Goal: Transaction & Acquisition: Purchase product/service

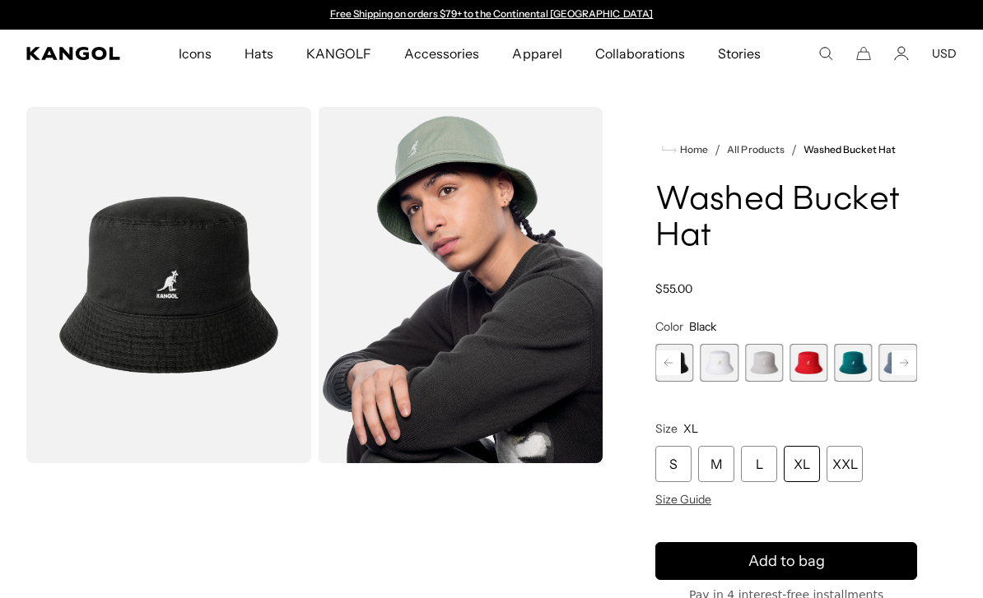
scroll to position [0, 339]
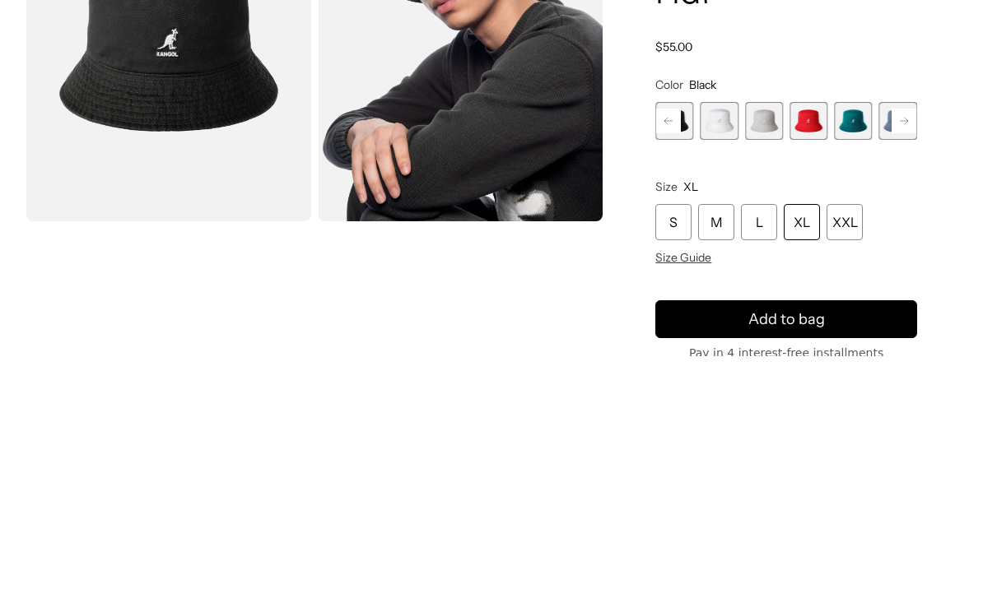
click at [893, 351] on rect at bounding box center [904, 363] width 25 height 25
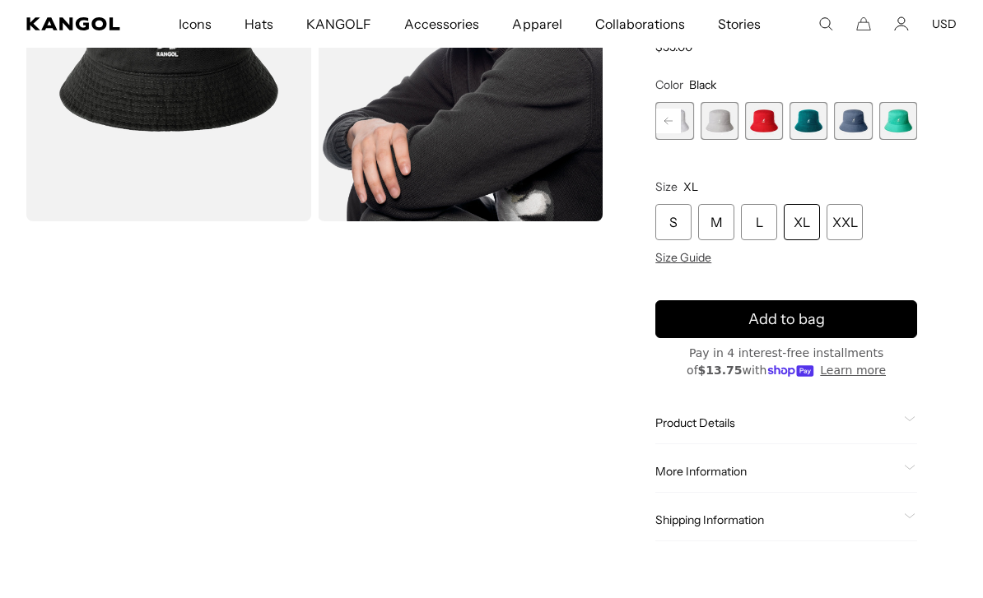
scroll to position [0, 0]
click at [849, 117] on span "5 of 13" at bounding box center [853, 121] width 38 height 38
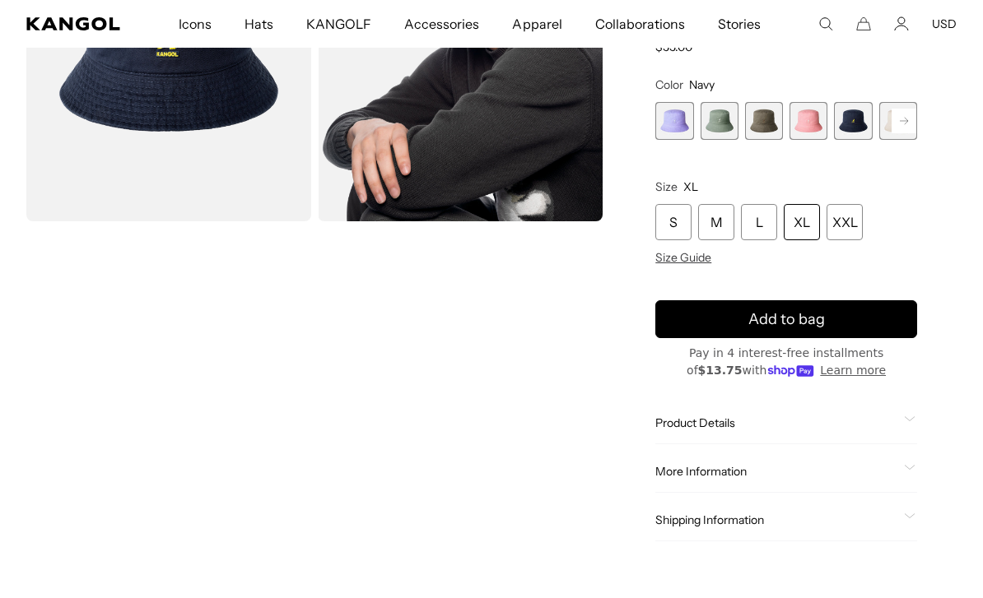
scroll to position [0, 339]
click at [711, 217] on div "M" at bounding box center [716, 222] width 36 height 36
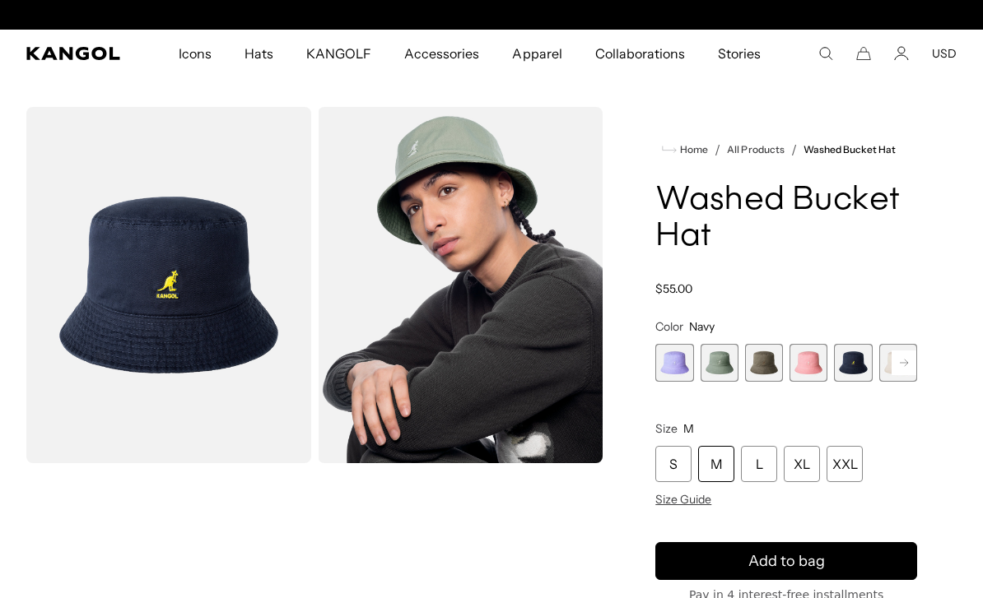
scroll to position [0, 339]
click at [668, 501] on span "Size Guide" at bounding box center [683, 499] width 56 height 15
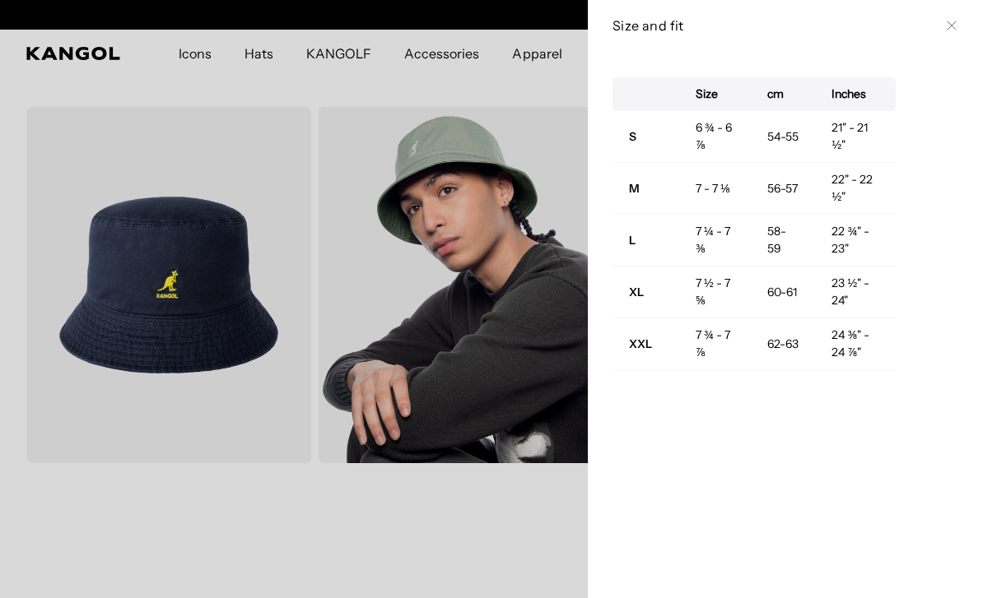
scroll to position [0, 0]
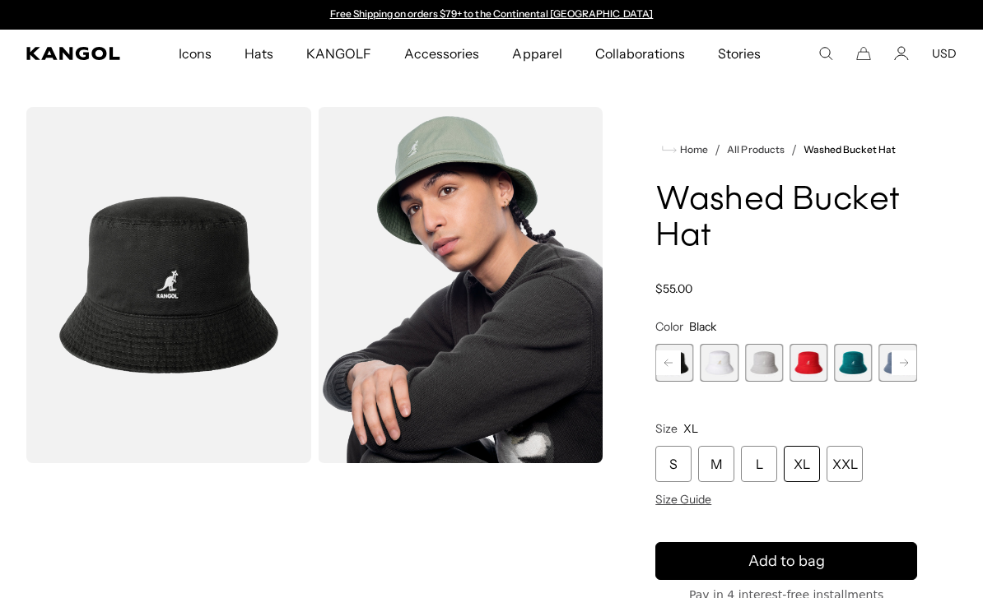
click at [713, 463] on div "M" at bounding box center [716, 464] width 36 height 36
click at [709, 460] on div "M" at bounding box center [716, 464] width 36 height 36
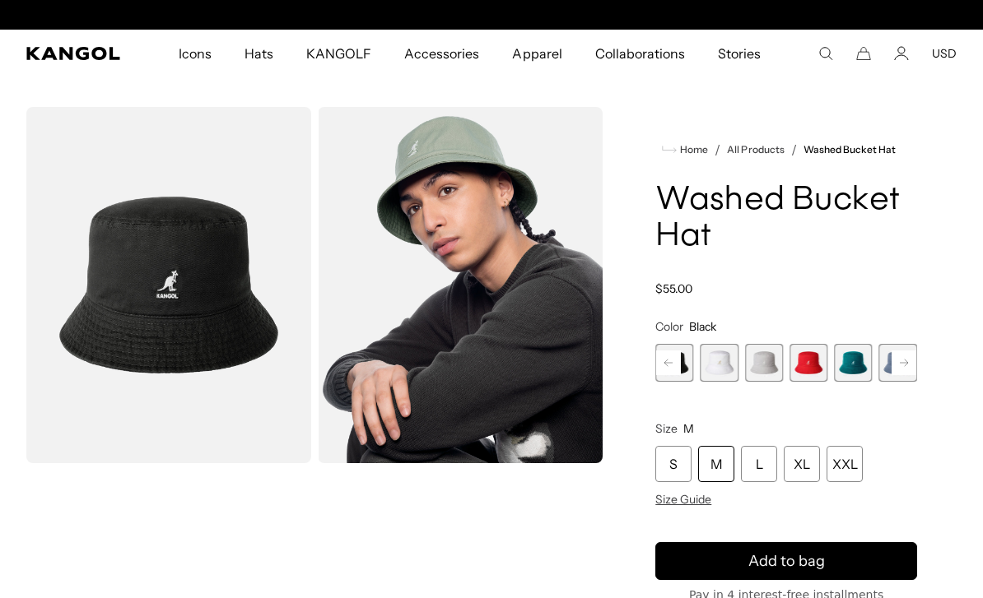
scroll to position [0, 339]
click at [711, 459] on div "M" at bounding box center [716, 464] width 36 height 36
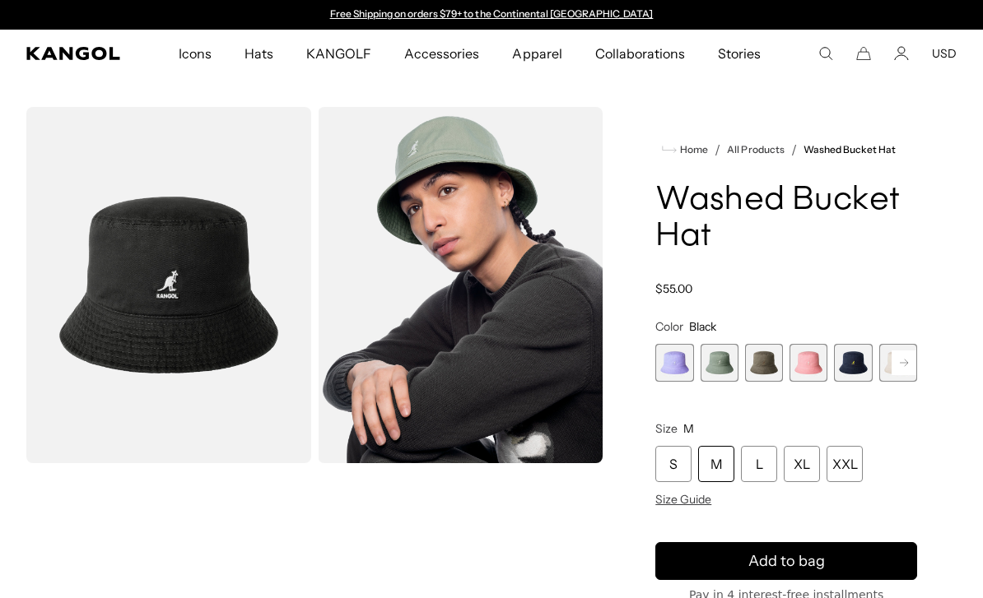
click at [848, 365] on span "5 of 13" at bounding box center [853, 363] width 38 height 38
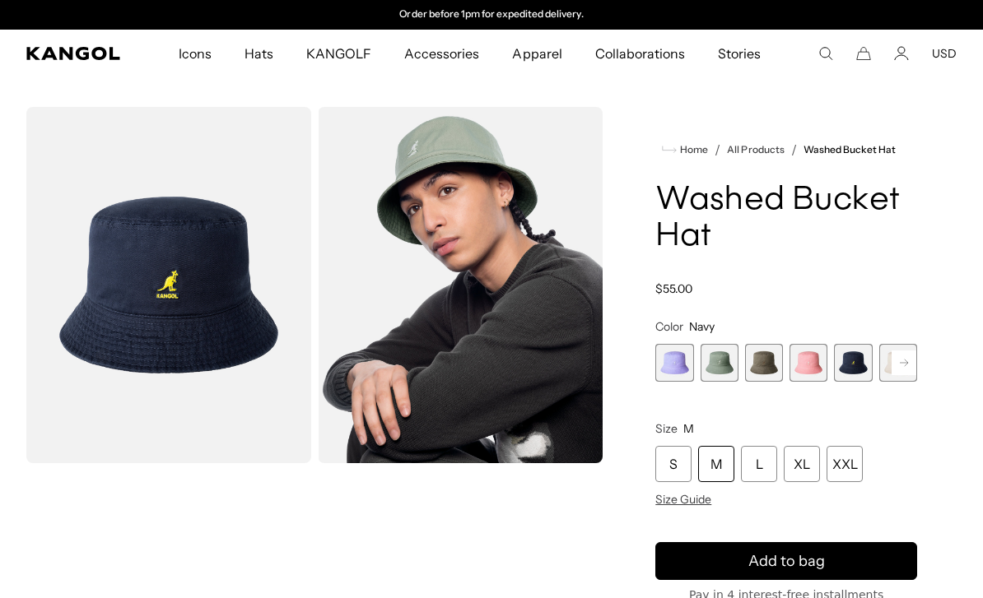
click at [715, 463] on div "M" at bounding box center [716, 464] width 36 height 36
click at [707, 460] on div "M" at bounding box center [716, 464] width 36 height 36
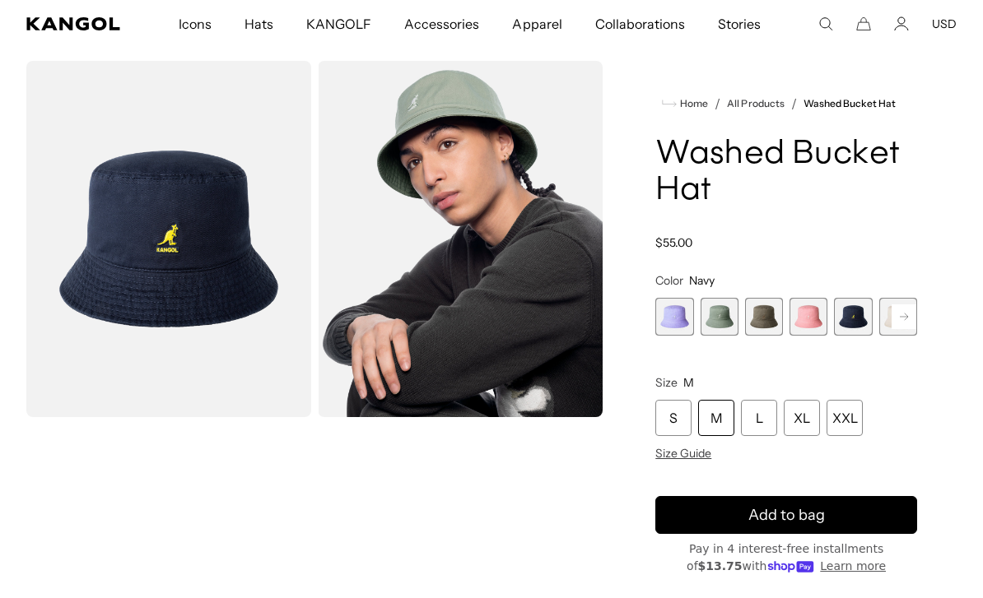
scroll to position [47, 0]
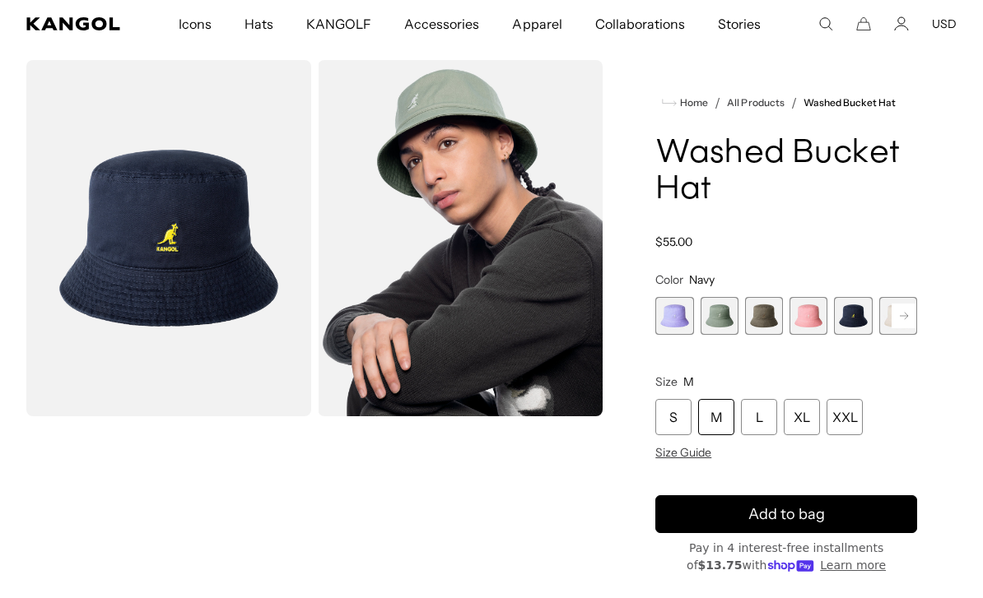
click at [725, 409] on div "M" at bounding box center [716, 417] width 36 height 36
click at [717, 412] on div "M" at bounding box center [716, 417] width 36 height 36
click at [764, 407] on div "L" at bounding box center [759, 417] width 36 height 36
click at [727, 408] on div "M" at bounding box center [716, 417] width 36 height 36
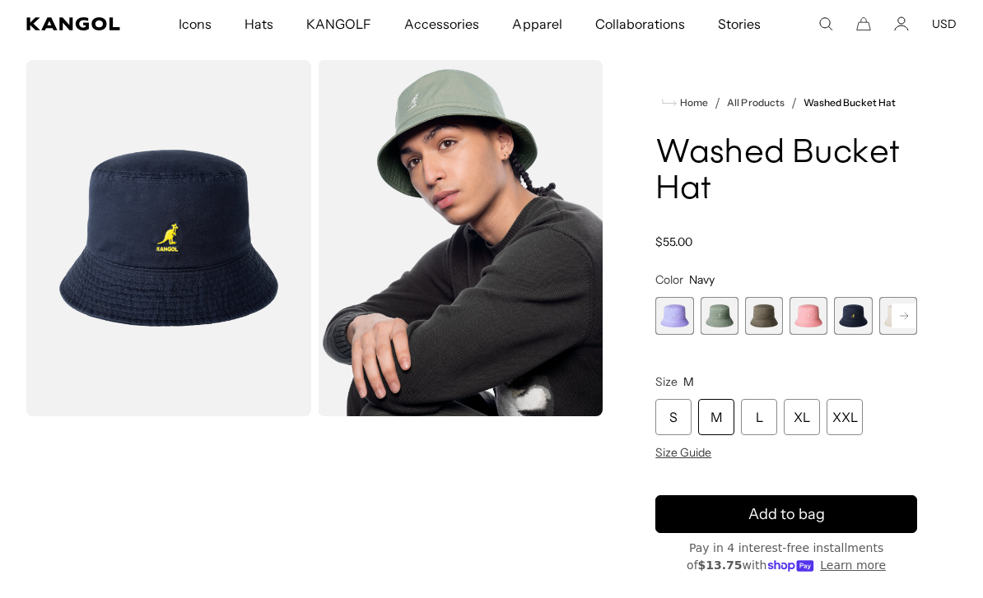
click at [847, 505] on button "Add to bag" at bounding box center [786, 515] width 262 height 38
